Goal: Find specific page/section: Find specific page/section

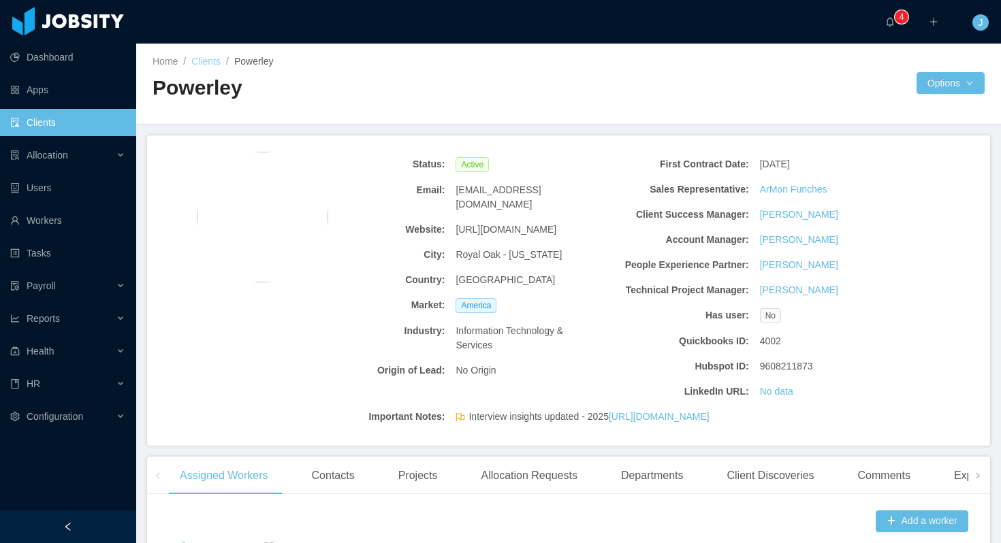
click at [212, 56] on link "Clients" at bounding box center [205, 61] width 29 height 11
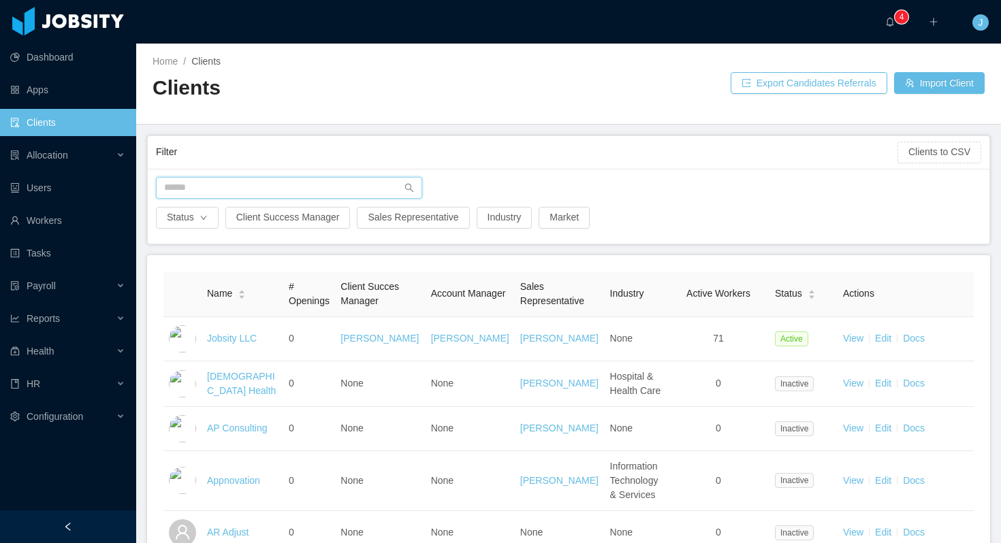
click at [226, 192] on input "text" at bounding box center [289, 188] width 266 height 22
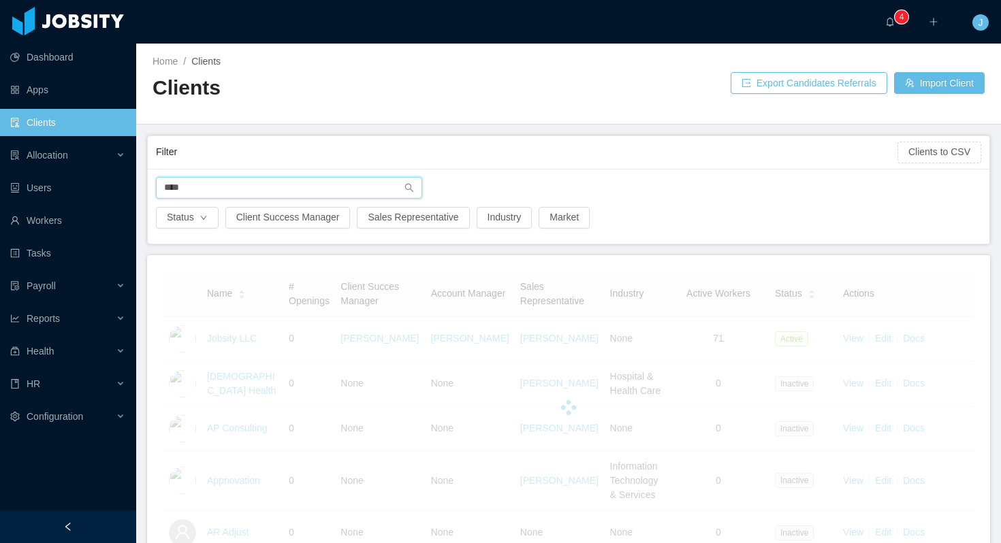
type input "*****"
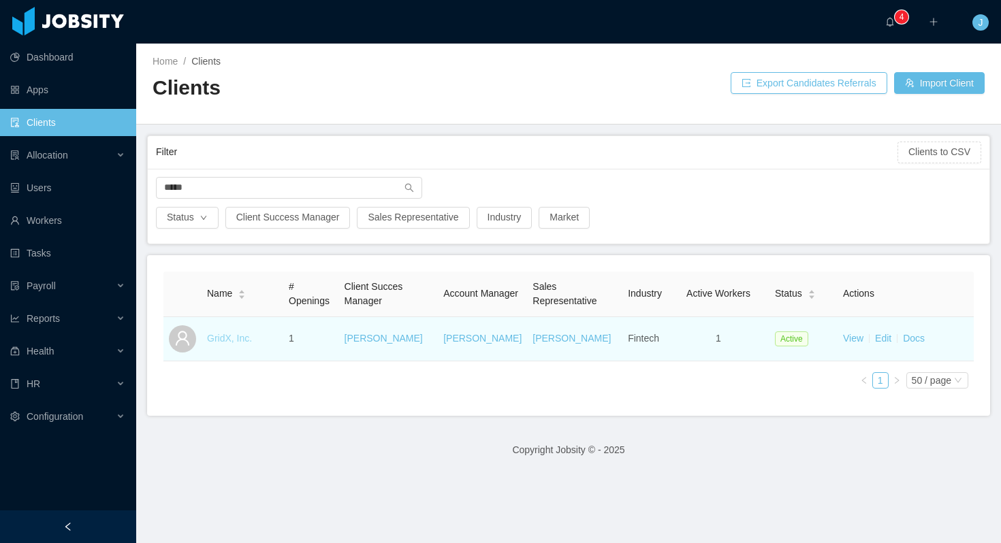
click at [237, 336] on link "GridX, Inc." at bounding box center [229, 338] width 45 height 11
